Goal: Obtain resource: Download file/media

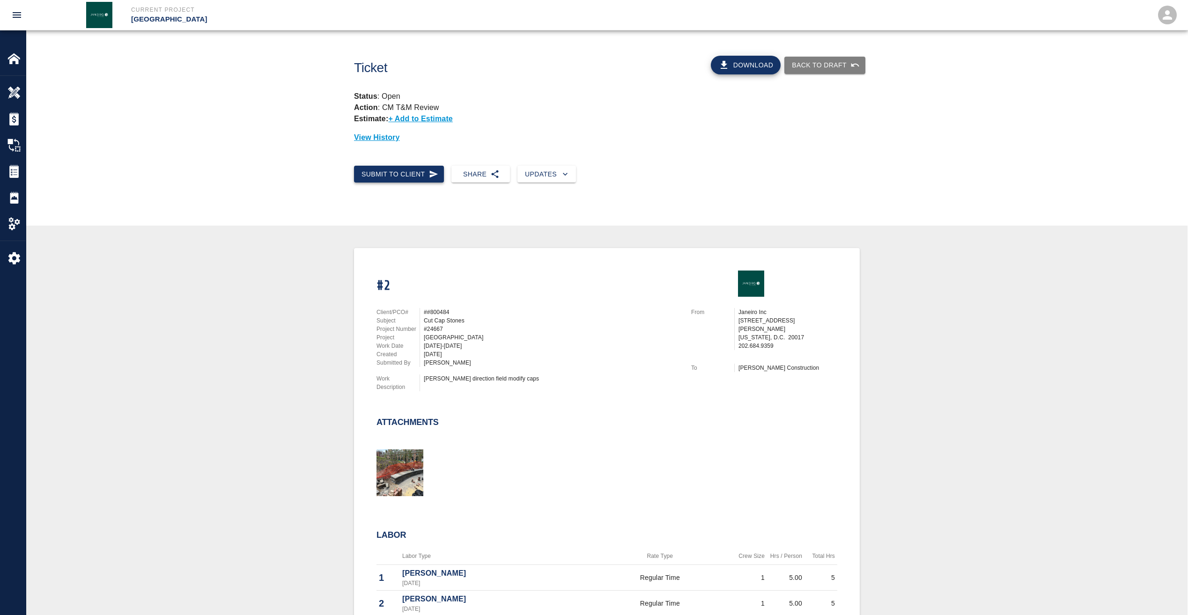
click at [389, 179] on button "Submit to Client" at bounding box center [399, 174] width 90 height 17
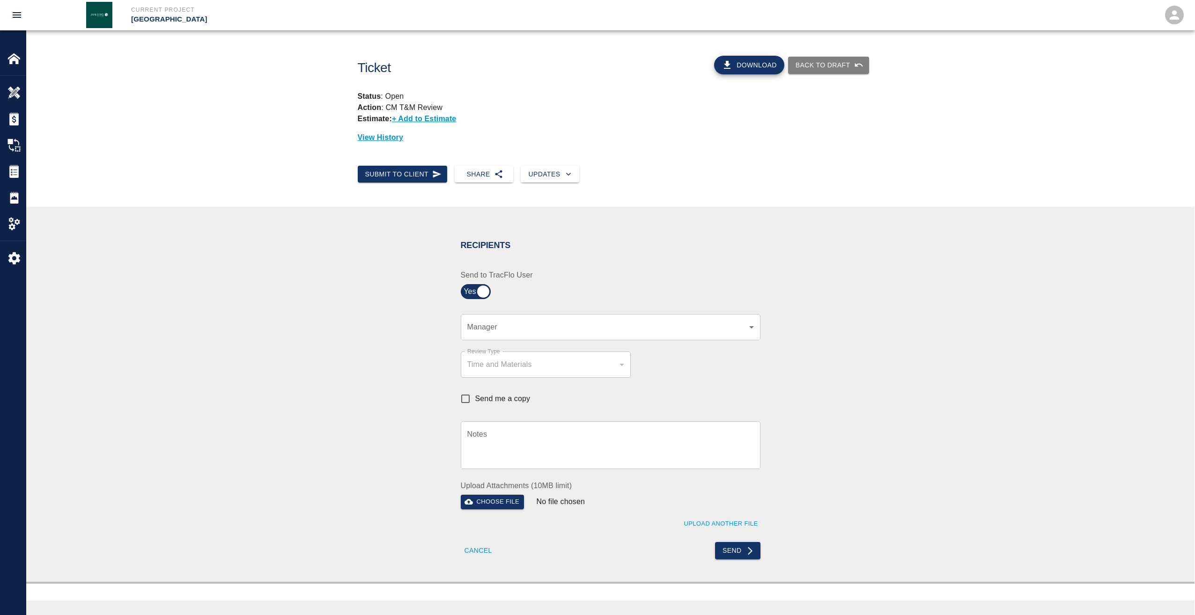
click at [475, 325] on body "Current Project JHU Student Center Home JHU Student Center Overview Estimates C…" at bounding box center [597, 307] width 1195 height 615
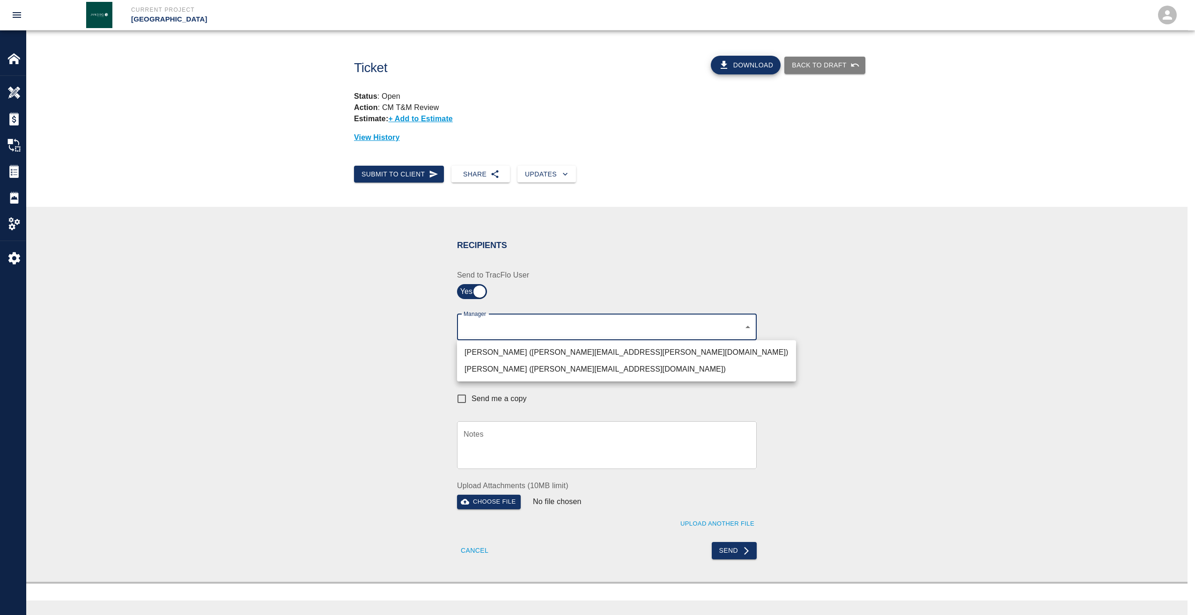
click at [749, 66] on div at bounding box center [597, 307] width 1195 height 615
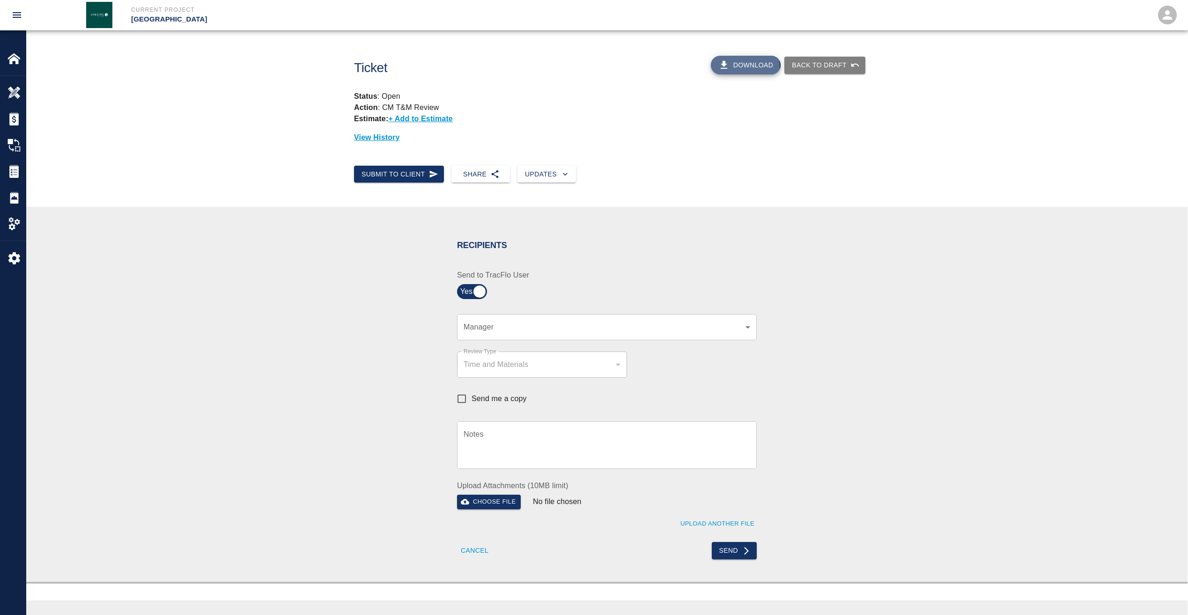
click at [748, 66] on button "Download" at bounding box center [746, 65] width 70 height 19
click at [13, 58] on img at bounding box center [13, 58] width 13 height 13
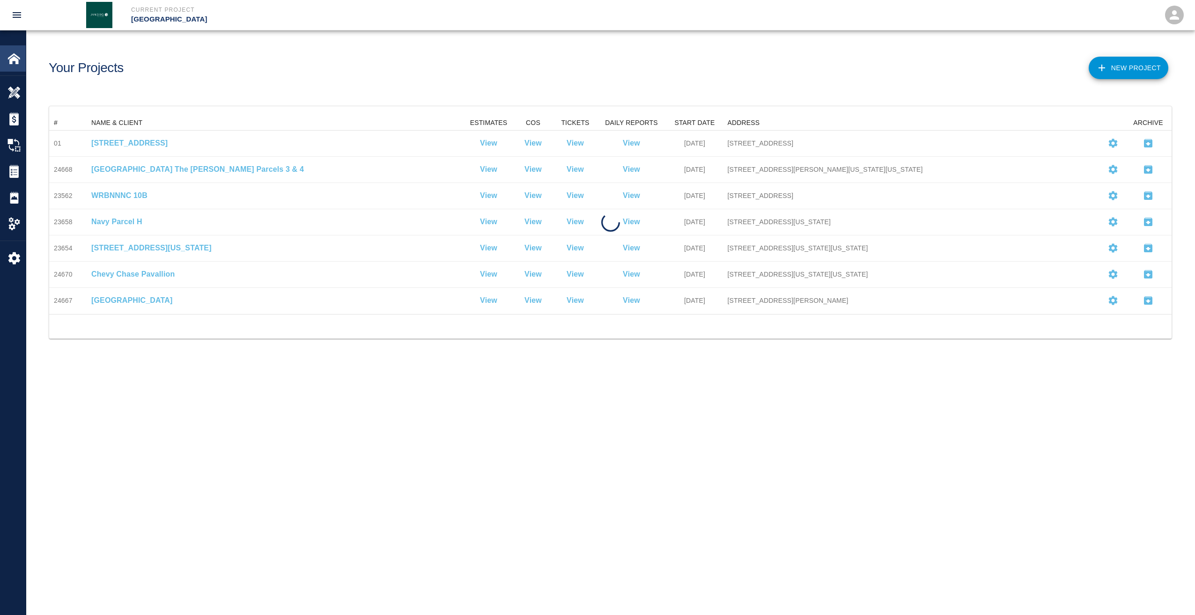
scroll to position [191, 1115]
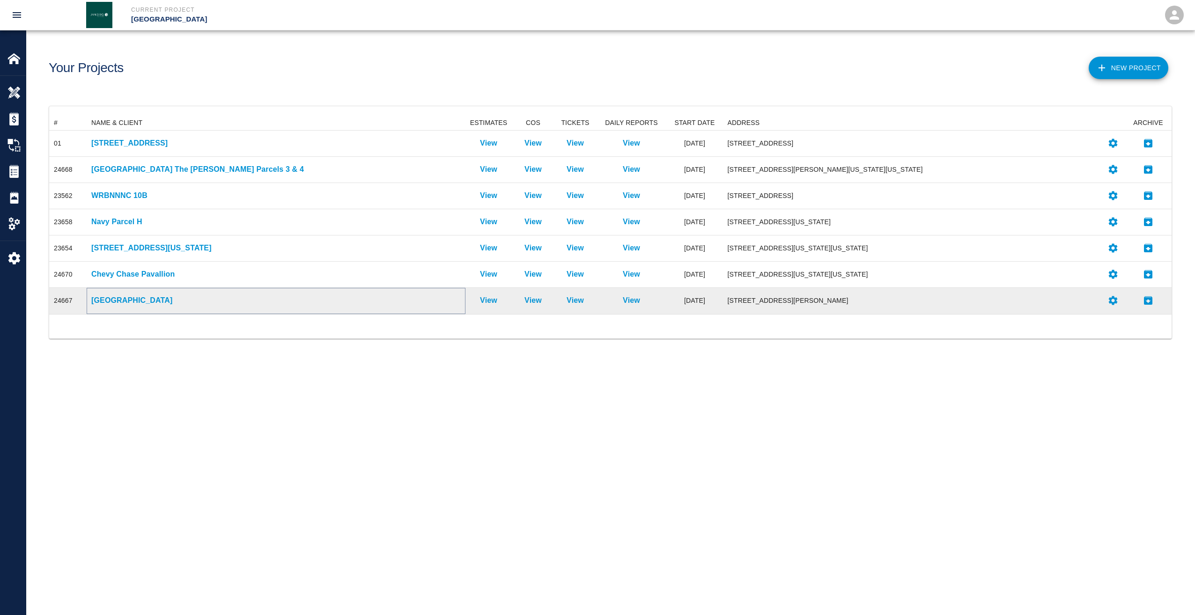
click at [139, 297] on p "[GEOGRAPHIC_DATA]" at bounding box center [275, 300] width 369 height 11
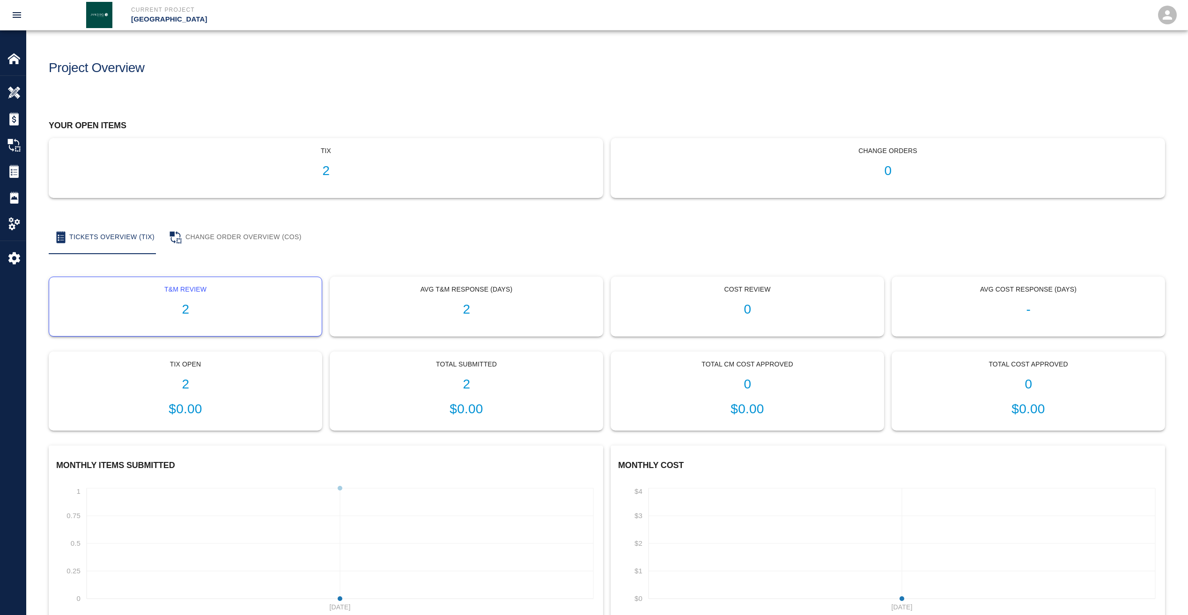
click at [181, 309] on h1 "2" at bounding box center [185, 309] width 257 height 15
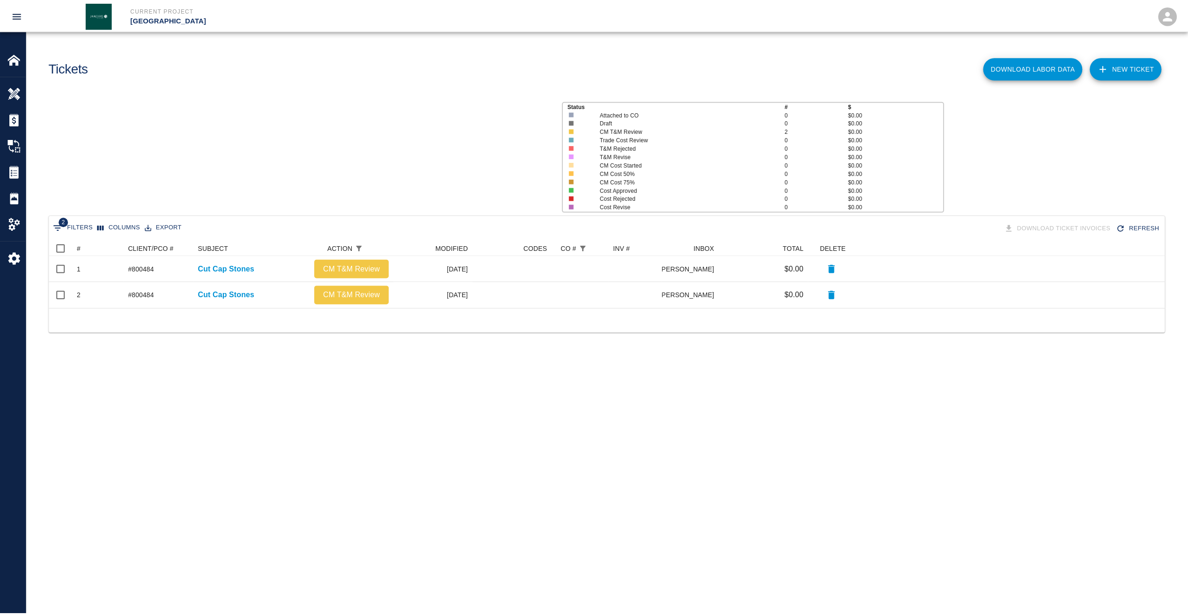
scroll to position [60, 1115]
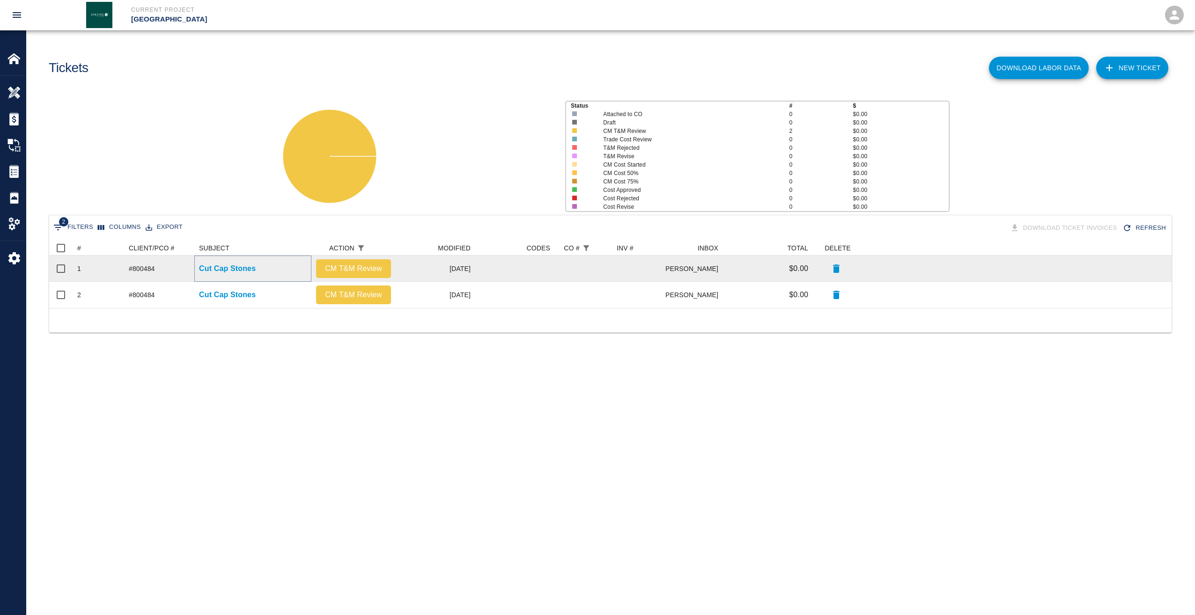
click at [230, 271] on p "Cut Cap Stones" at bounding box center [227, 268] width 57 height 11
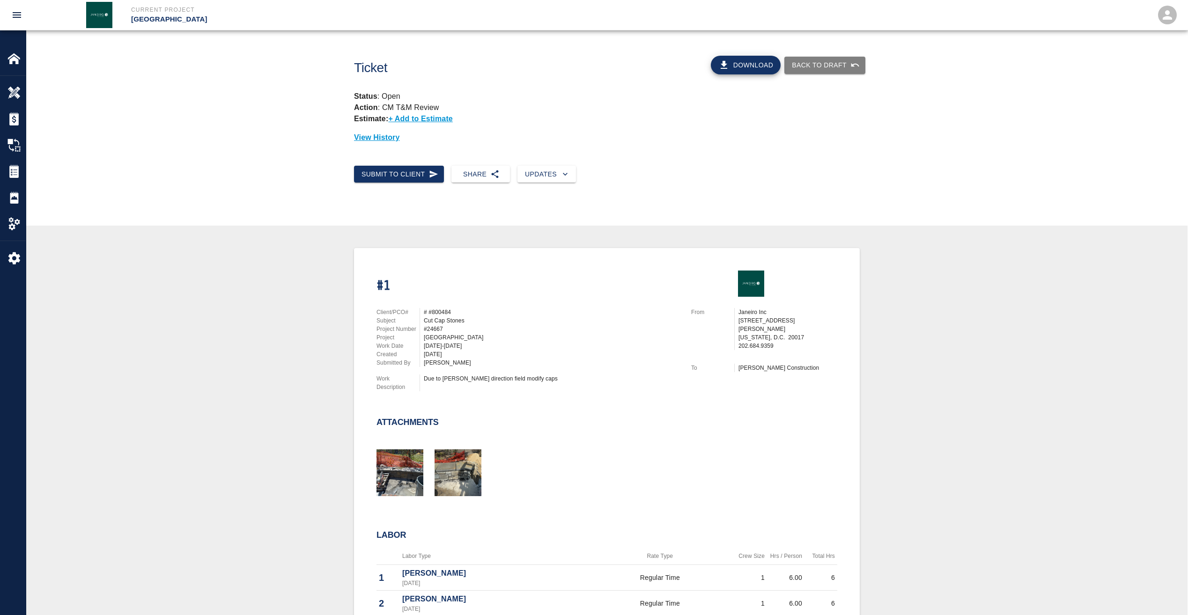
click at [755, 63] on button "Download" at bounding box center [746, 65] width 70 height 19
click at [384, 169] on button "Submit to Client" at bounding box center [399, 174] width 90 height 17
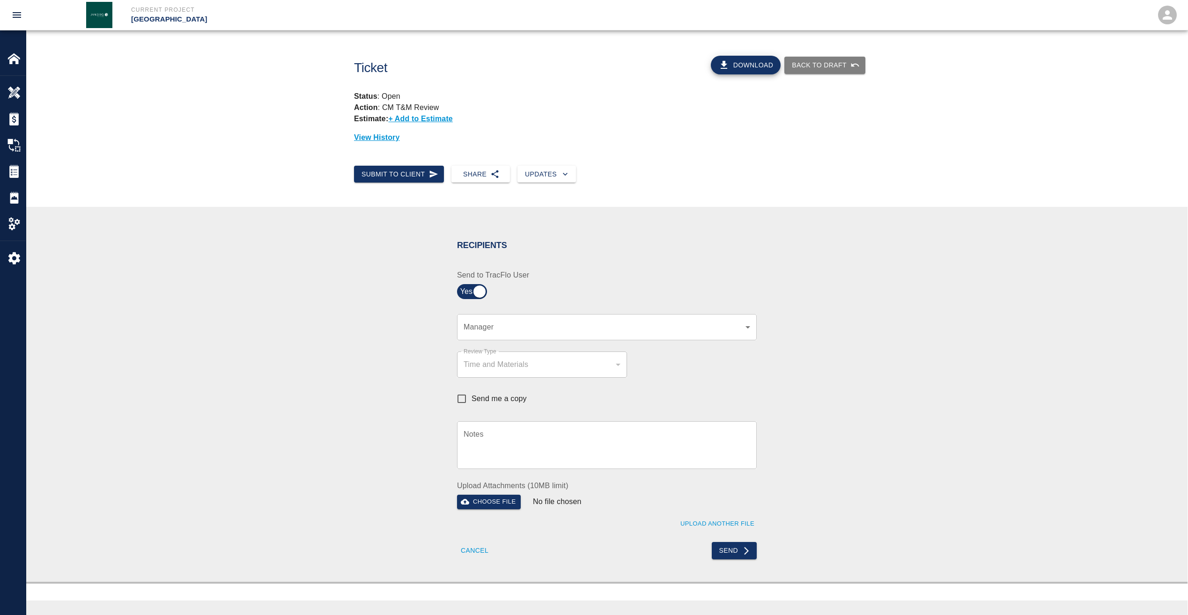
click at [501, 331] on body "Current Project JHU Student Center Home JHU Student Center Overview Estimates C…" at bounding box center [594, 307] width 1188 height 615
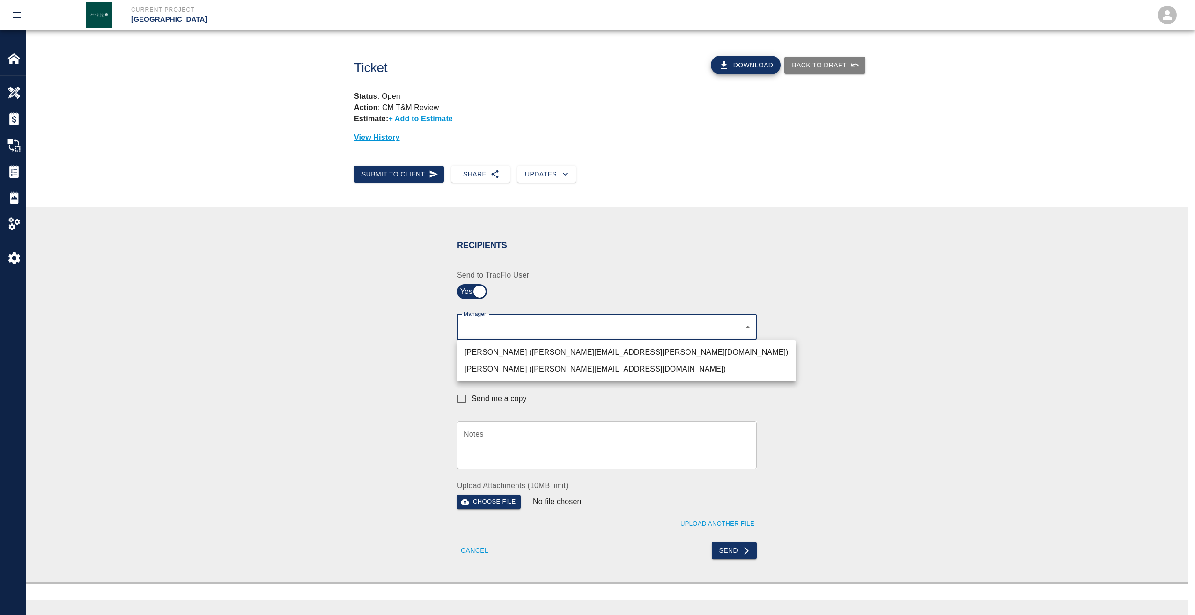
click at [627, 258] on div at bounding box center [597, 307] width 1195 height 615
